Goal: Information Seeking & Learning: Check status

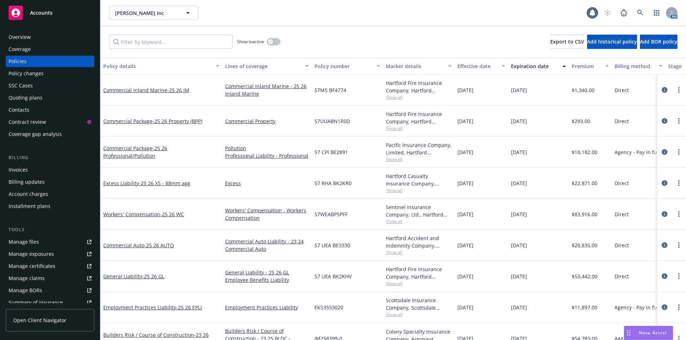
scroll to position [330, 0]
click at [127, 181] on link "Excess Liability - 25 26 XS - $8mm agg" at bounding box center [146, 183] width 87 height 7
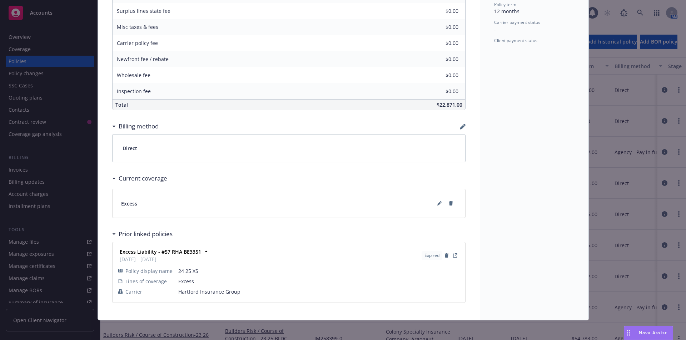
scroll to position [354, 0]
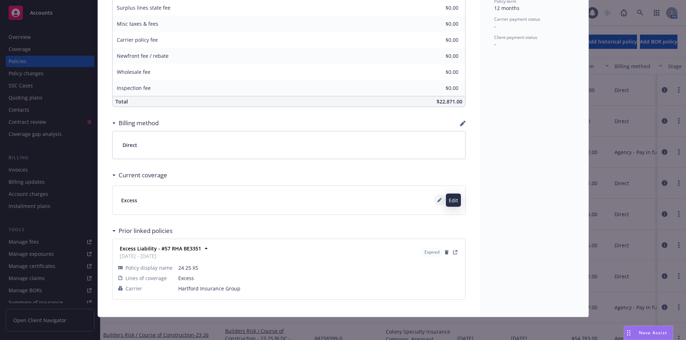
click at [437, 200] on icon at bounding box center [439, 200] width 4 height 4
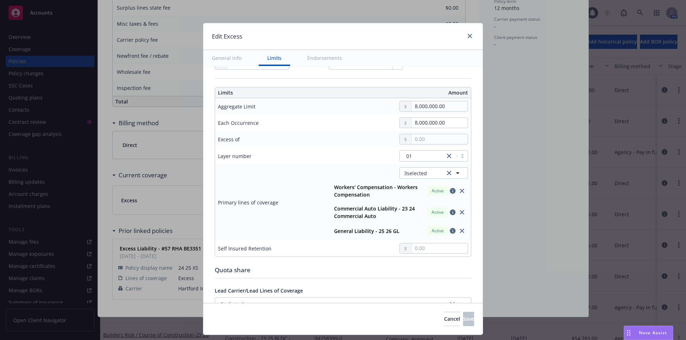
scroll to position [214, 0]
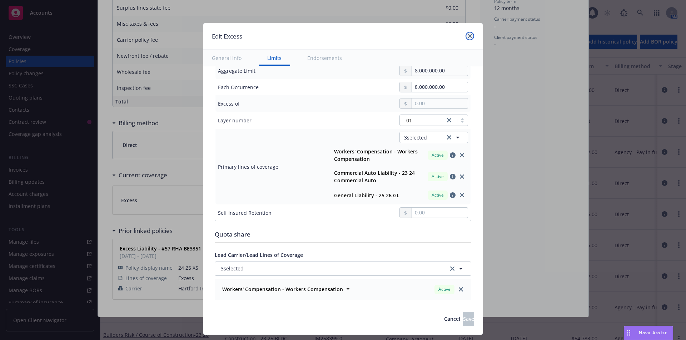
click at [470, 35] on icon "close" at bounding box center [469, 36] width 4 height 4
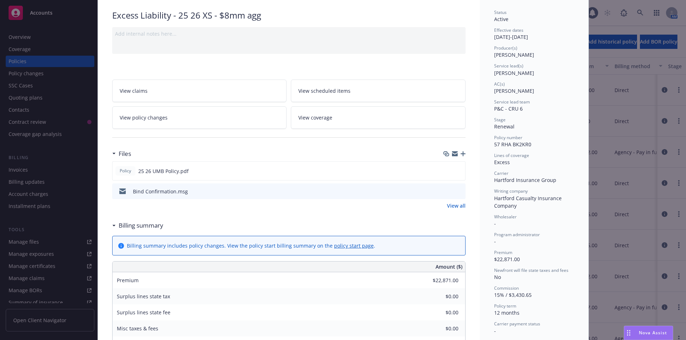
scroll to position [0, 0]
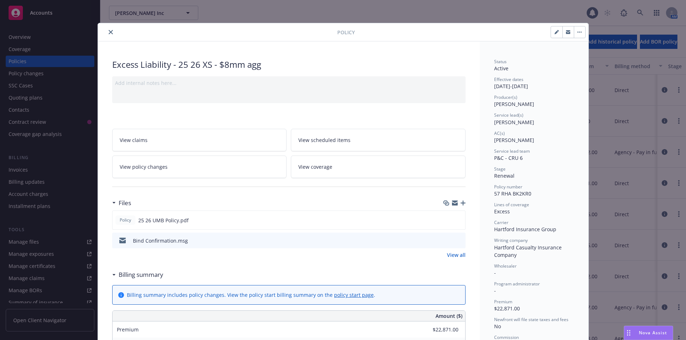
click at [110, 33] on button "close" at bounding box center [110, 32] width 9 height 9
